Goal: Navigation & Orientation: Find specific page/section

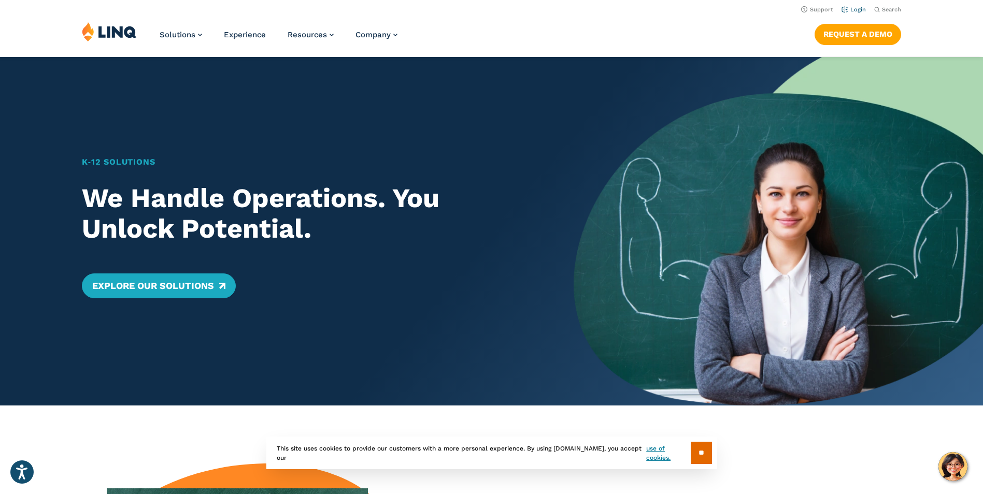
click at [850, 11] on link "Login" at bounding box center [854, 9] width 24 height 7
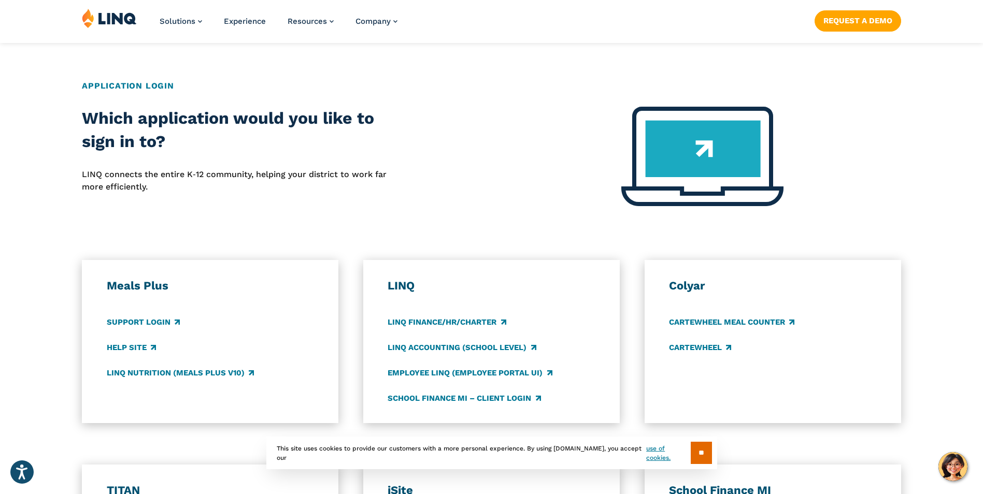
scroll to position [415, 0]
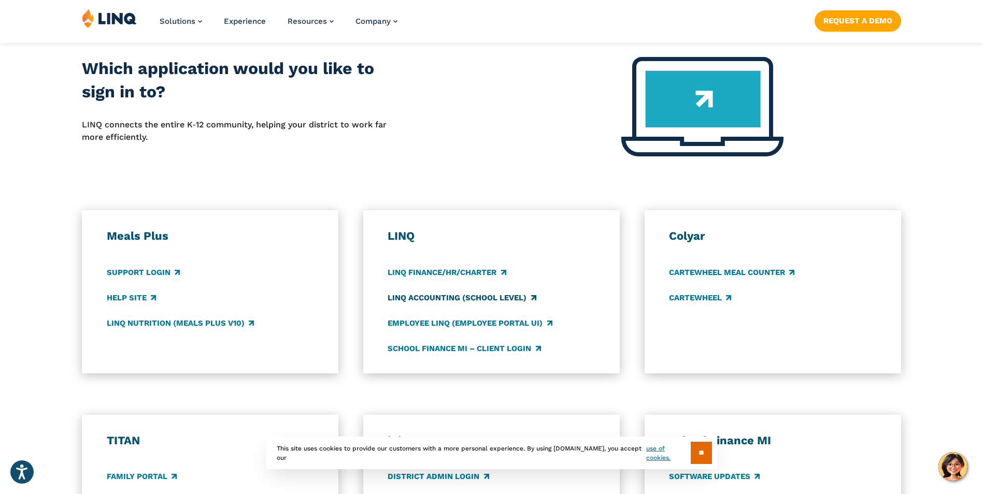
click at [425, 296] on link "LINQ Accounting (school level)" at bounding box center [462, 297] width 148 height 11
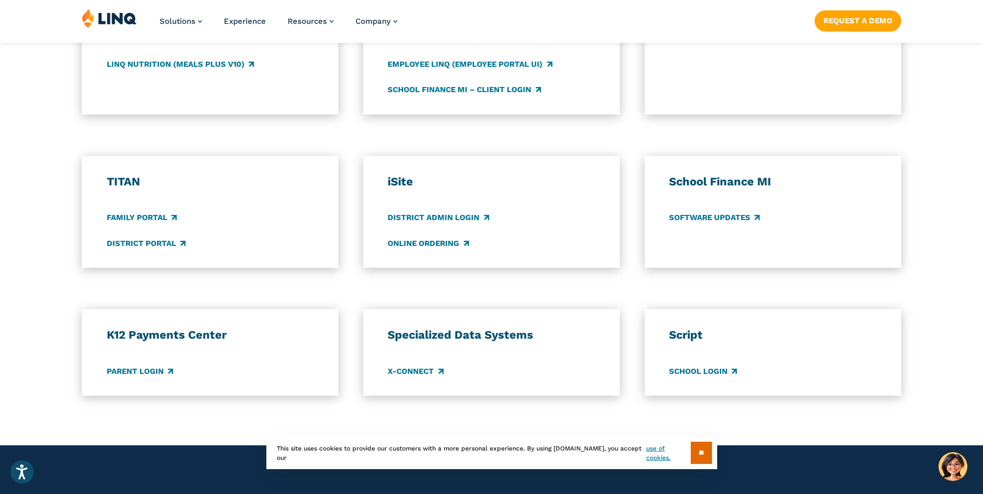
scroll to position [726, 0]
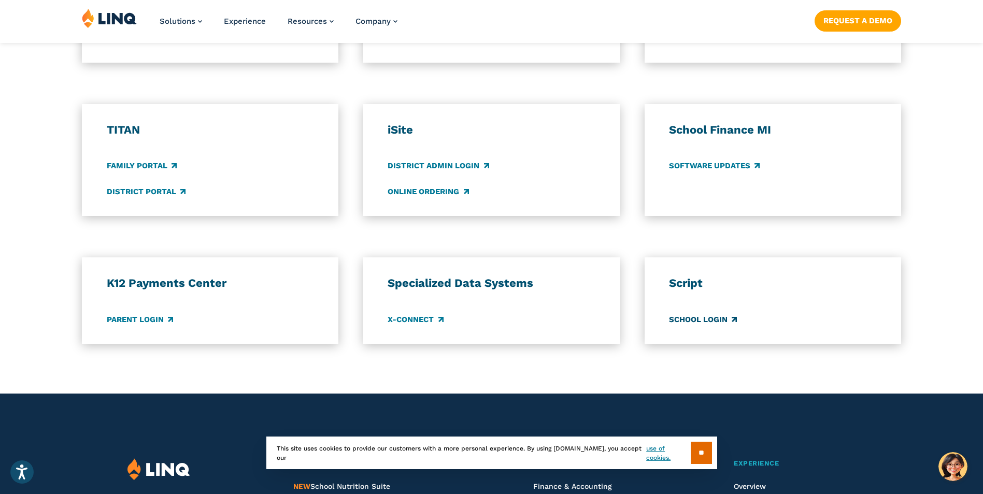
click at [699, 319] on link "School Login" at bounding box center [703, 319] width 68 height 11
click at [149, 191] on link "District Portal" at bounding box center [146, 191] width 79 height 11
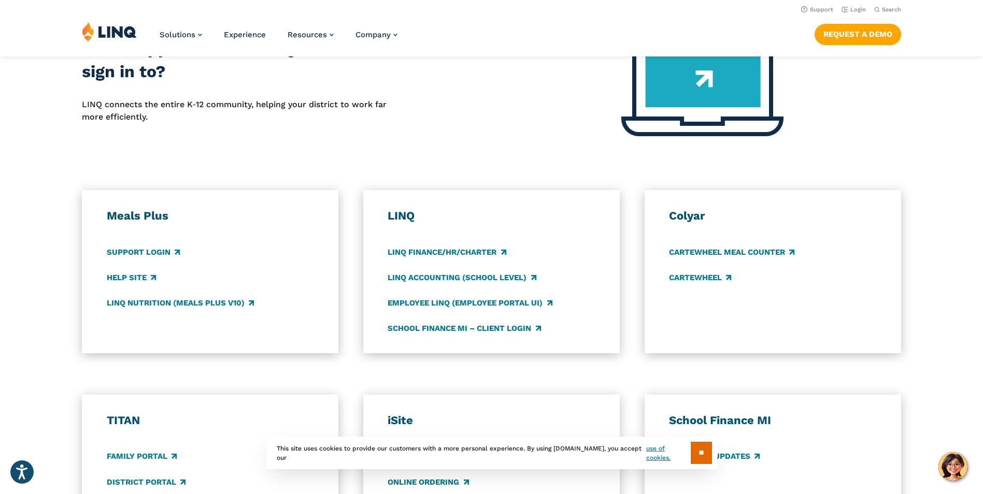
scroll to position [363, 0]
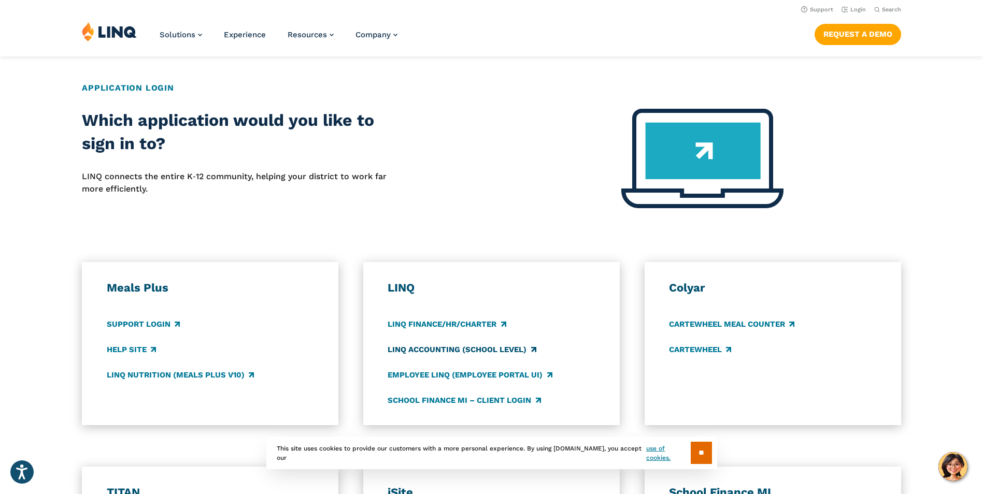
click at [463, 348] on link "LINQ Accounting (school level)" at bounding box center [462, 349] width 148 height 11
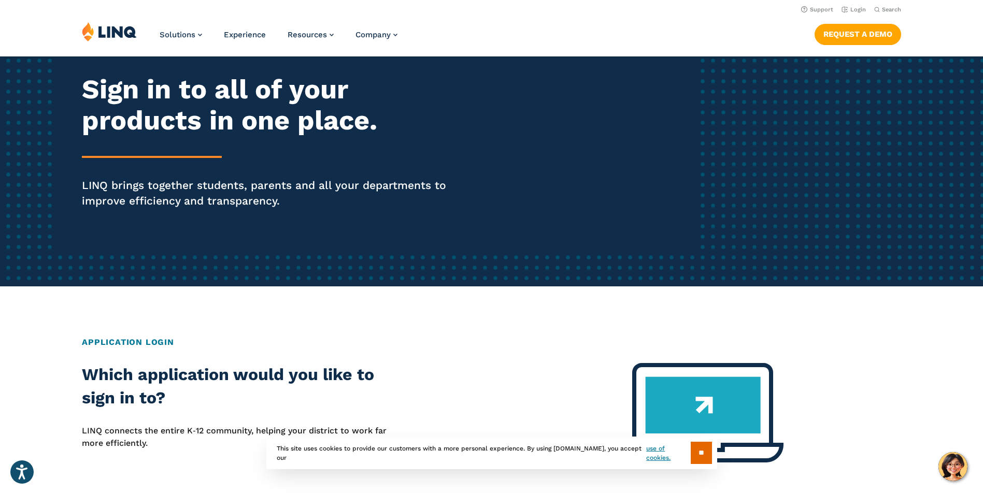
scroll to position [104, 0]
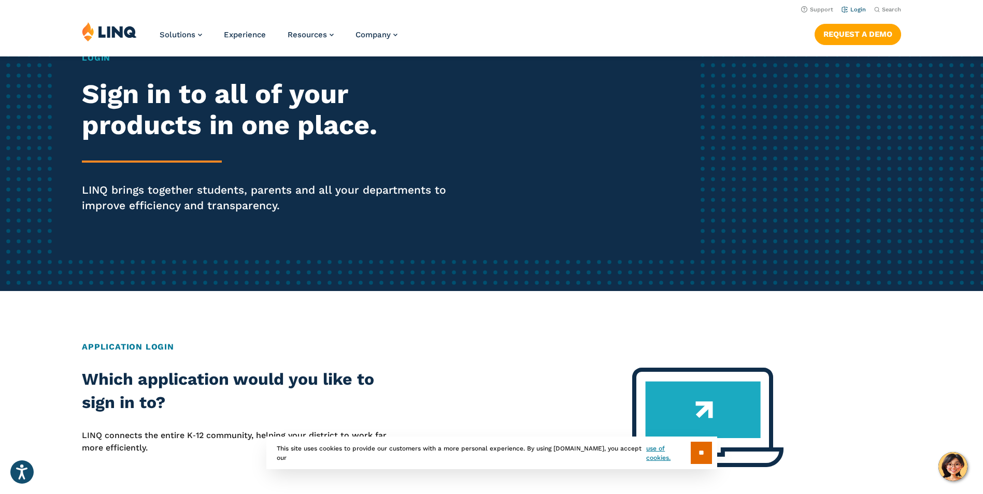
click at [851, 10] on link "Login" at bounding box center [854, 9] width 24 height 7
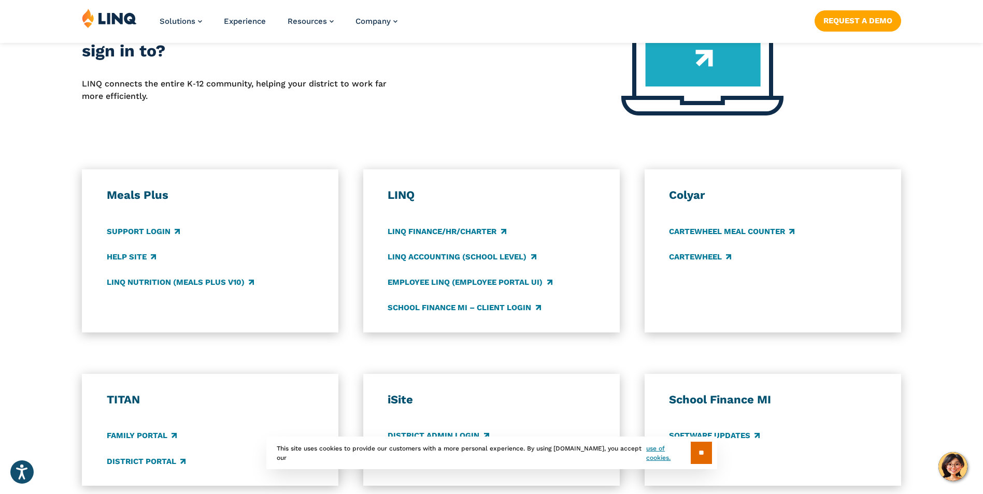
scroll to position [518, 0]
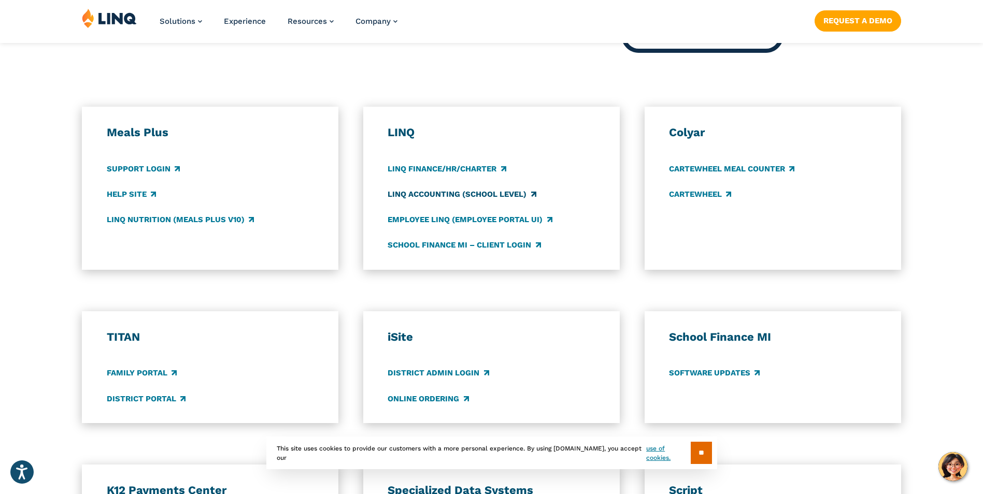
click at [415, 192] on link "LINQ Accounting (school level)" at bounding box center [462, 194] width 148 height 11
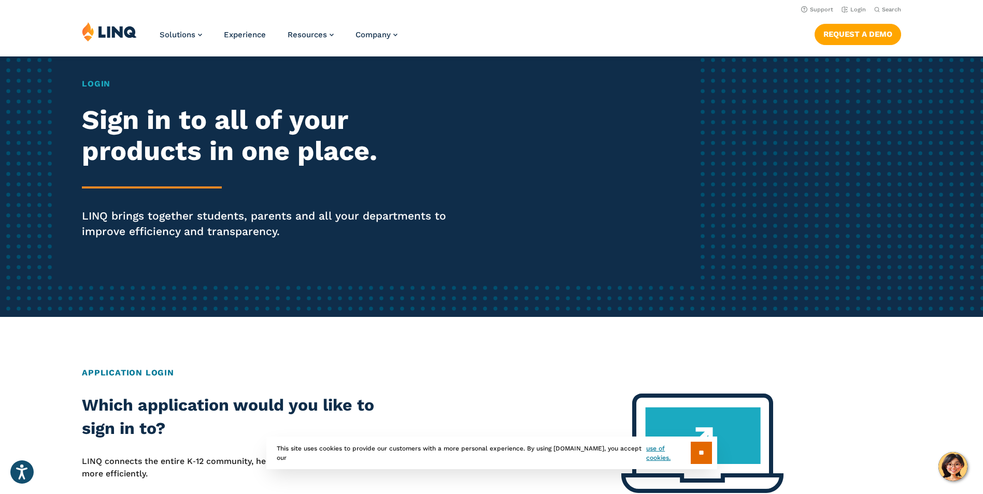
scroll to position [0, 0]
